Goal: Task Accomplishment & Management: Use online tool/utility

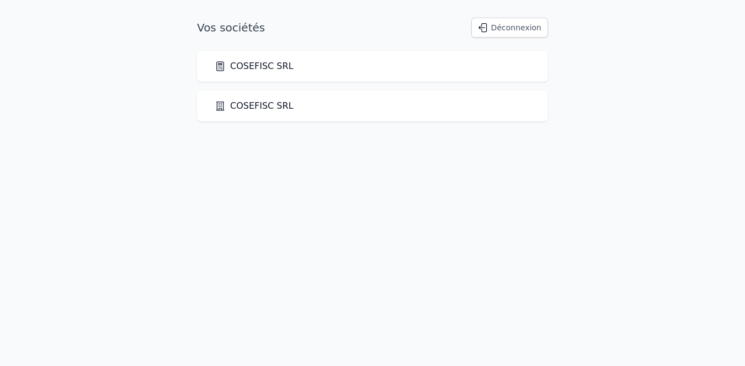
click at [252, 67] on link "COSEFISC SRL" at bounding box center [254, 66] width 79 height 13
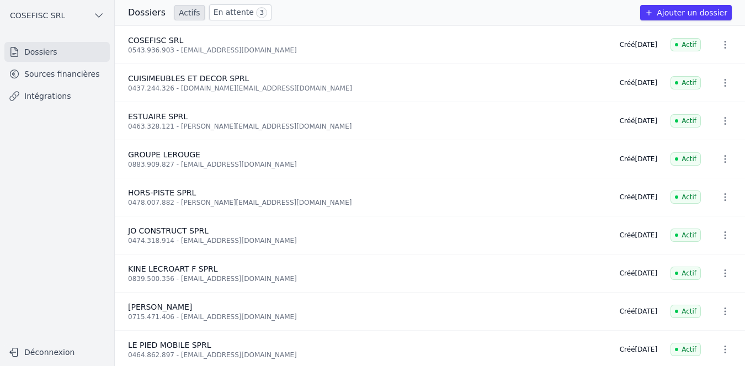
click at [41, 93] on link "Intégrations" at bounding box center [56, 96] width 105 height 20
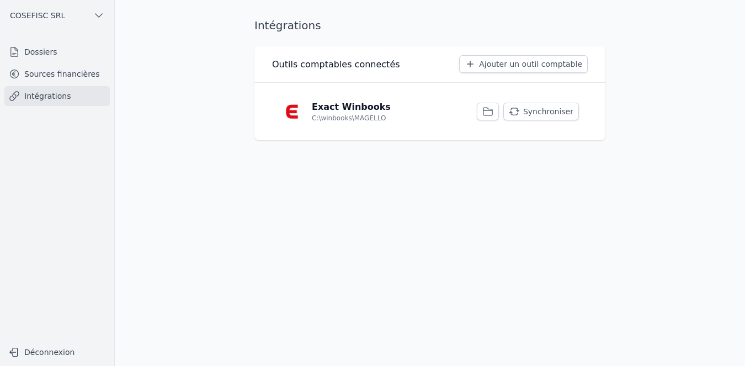
click at [566, 110] on button "Synchroniser" at bounding box center [541, 112] width 76 height 18
